Goal: Find specific page/section: Find specific page/section

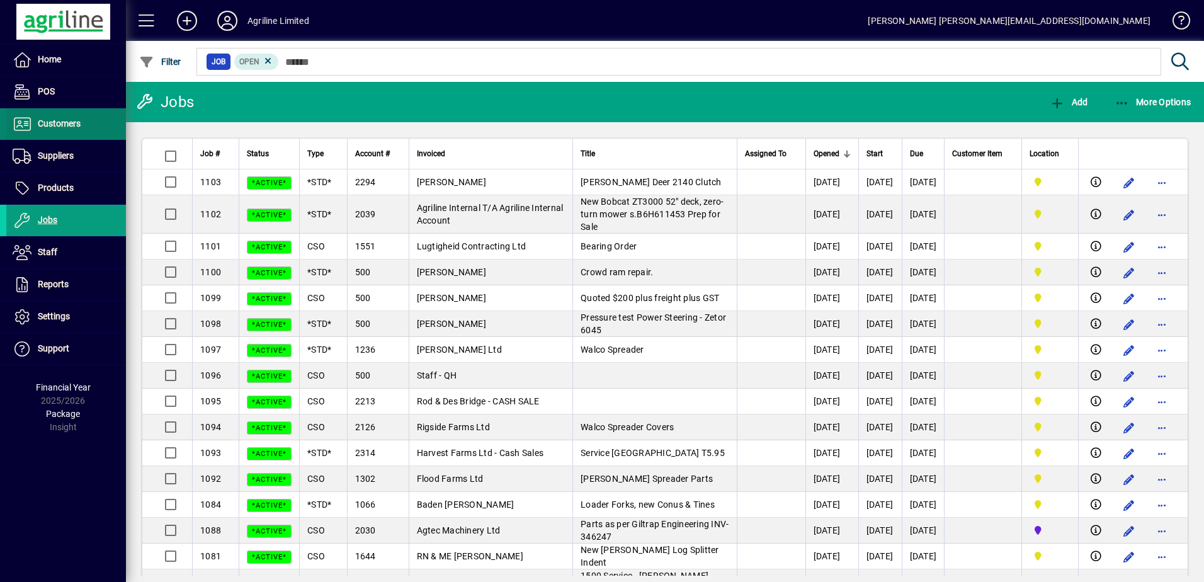
click at [64, 122] on span "Customers" at bounding box center [59, 123] width 43 height 10
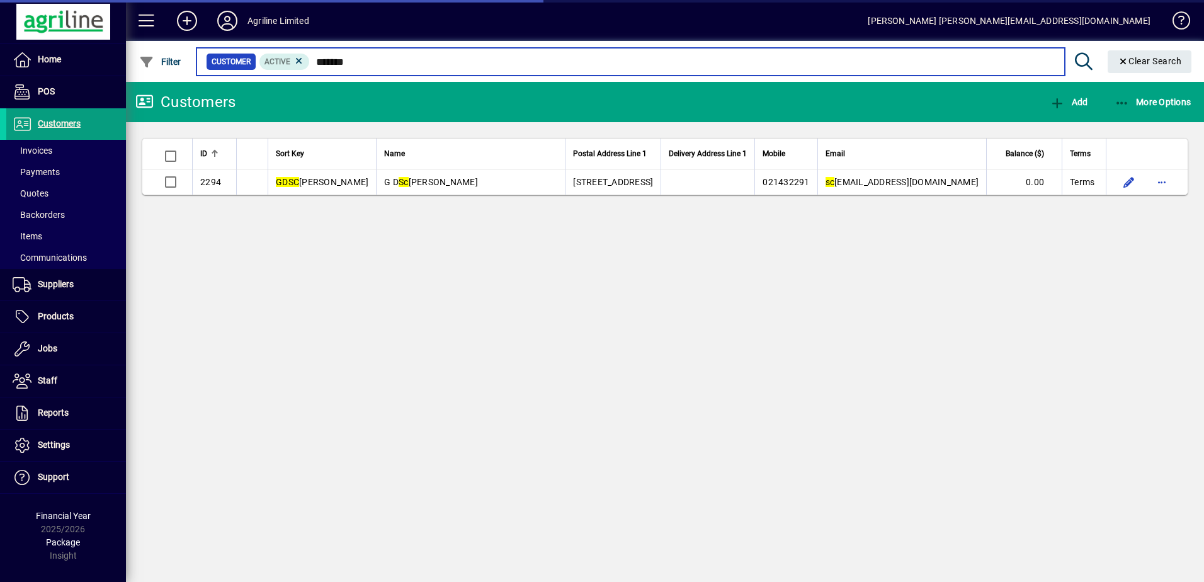
type input "********"
